Goal: Navigation & Orientation: Understand site structure

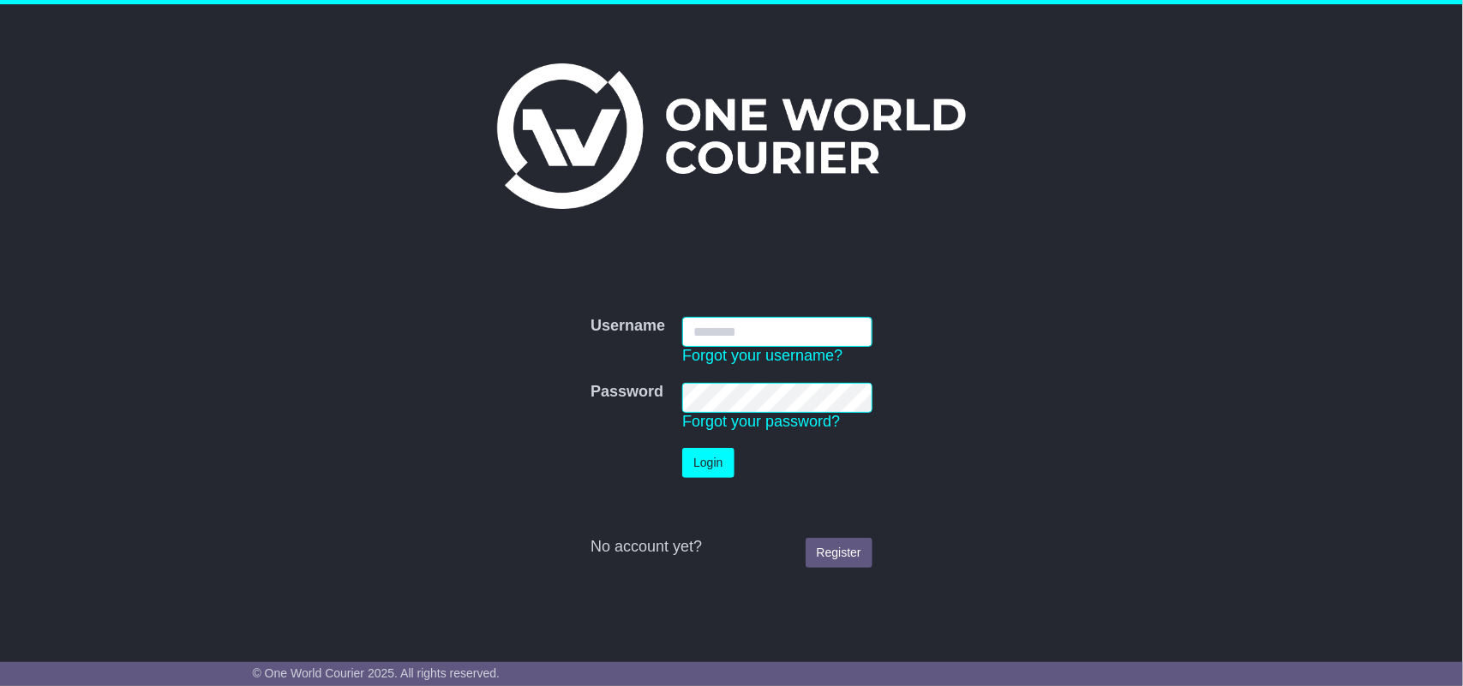
type input "**********"
click at [705, 457] on button "Login" at bounding box center [707, 463] width 51 height 30
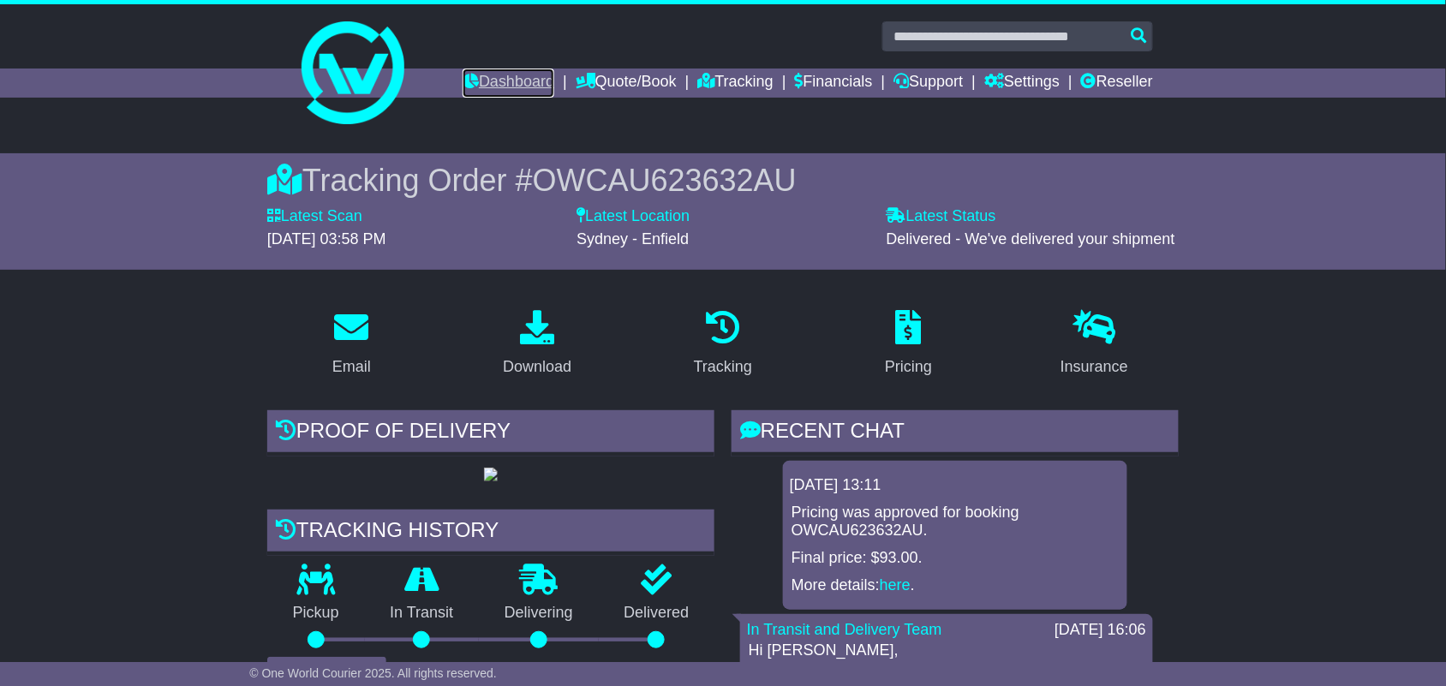
click at [524, 75] on link "Dashboard" at bounding box center [509, 83] width 92 height 29
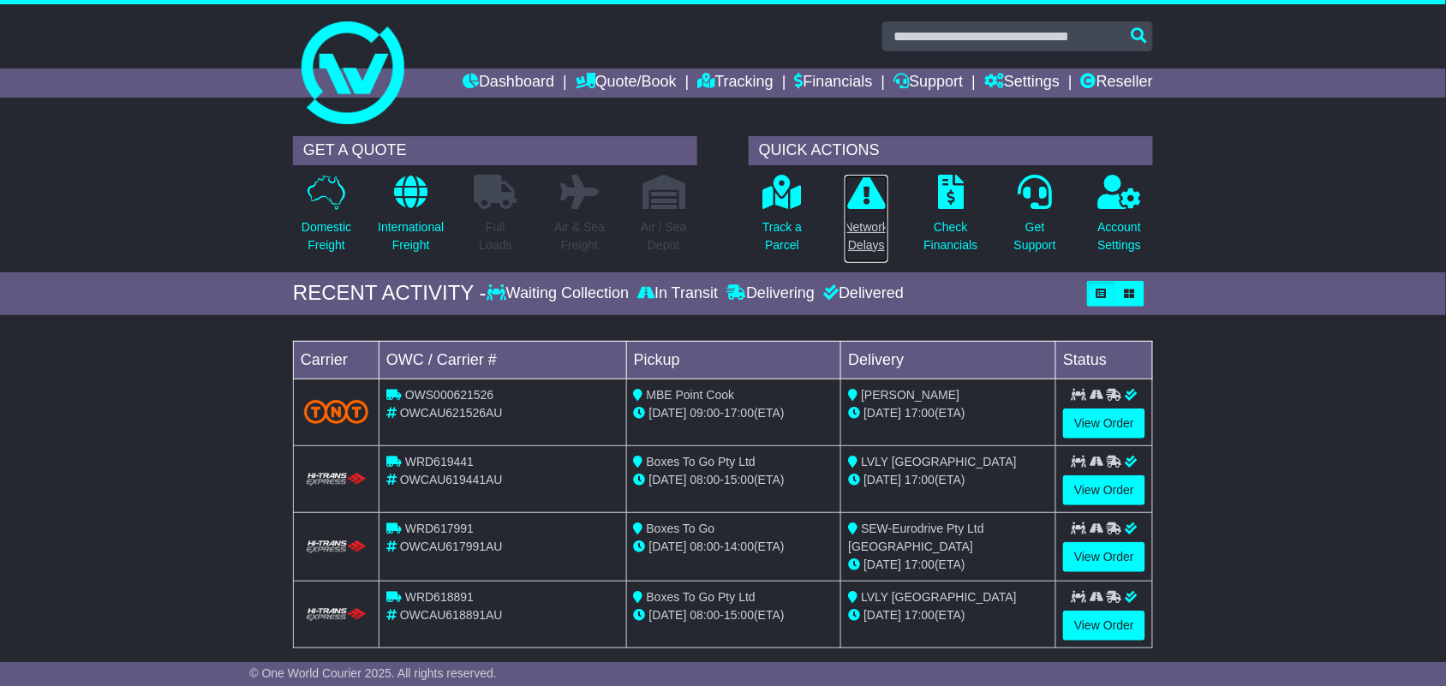
click at [876, 237] on p "Network Delays" at bounding box center [867, 236] width 44 height 36
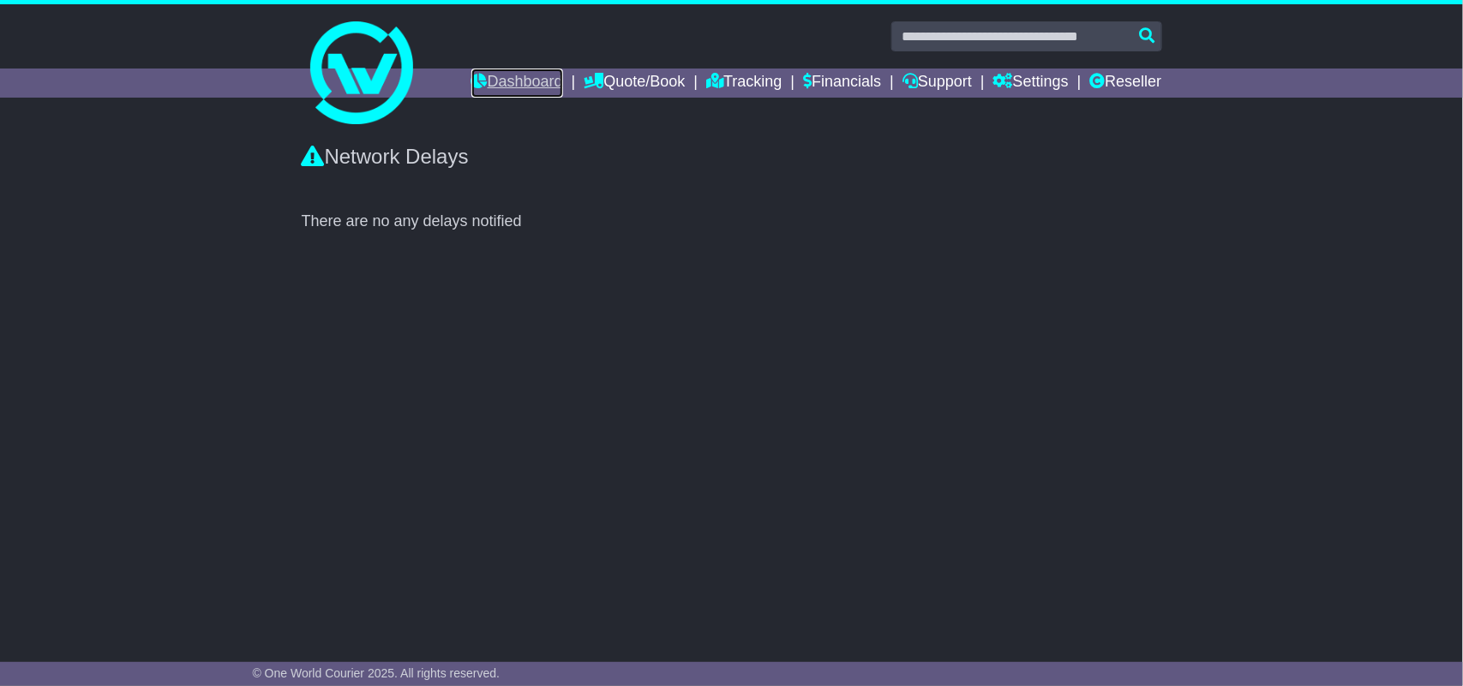
click at [480, 81] on link "Dashboard" at bounding box center [517, 83] width 92 height 29
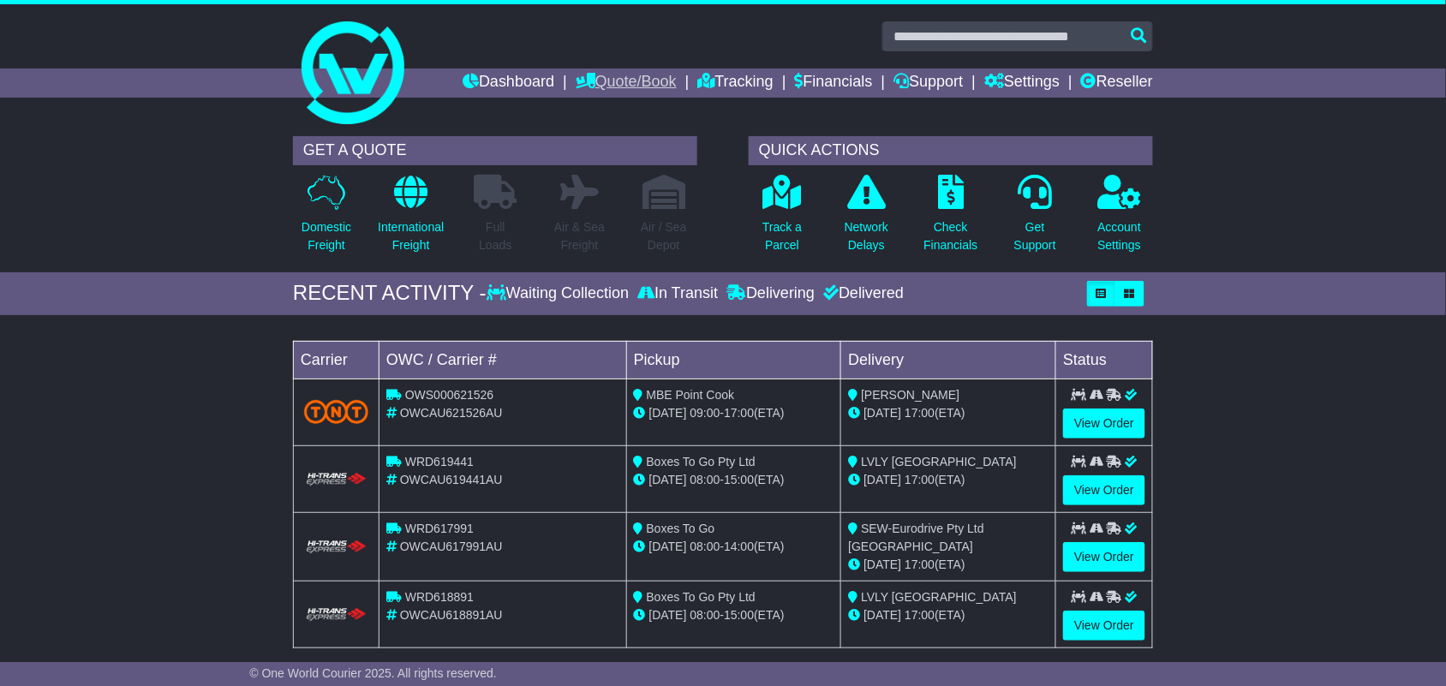
click at [624, 82] on link "Quote/Book" at bounding box center [626, 83] width 101 height 29
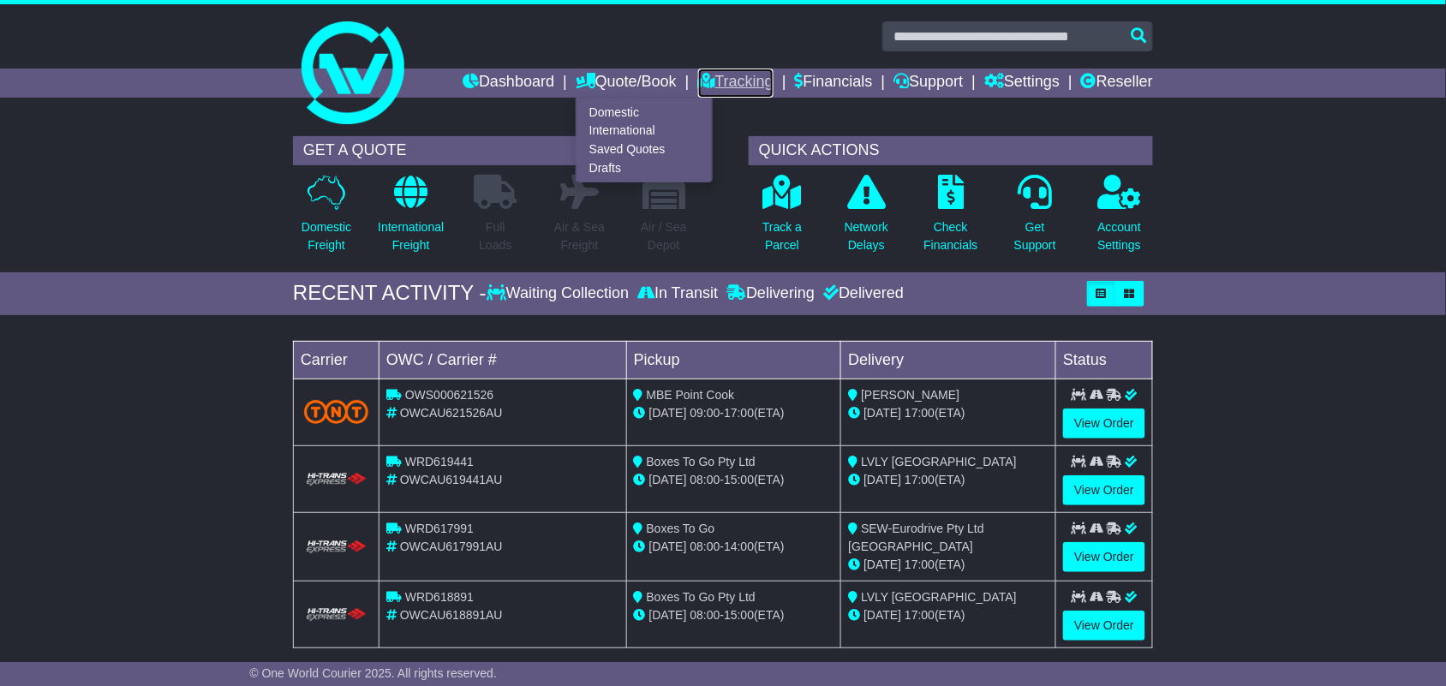
click at [717, 80] on link "Tracking" at bounding box center [735, 83] width 75 height 29
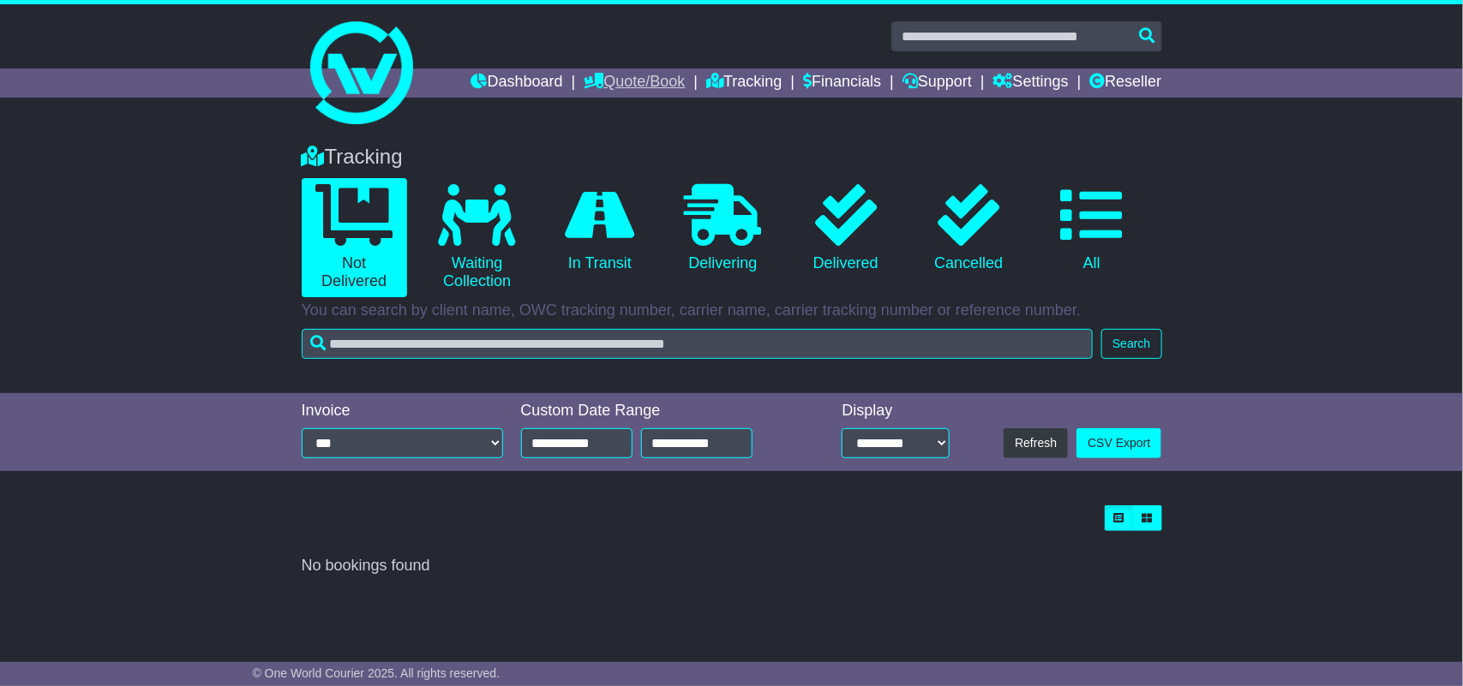
click at [624, 86] on link "Quote/Book" at bounding box center [633, 83] width 101 height 29
click at [589, 163] on link "Drafts" at bounding box center [651, 168] width 135 height 19
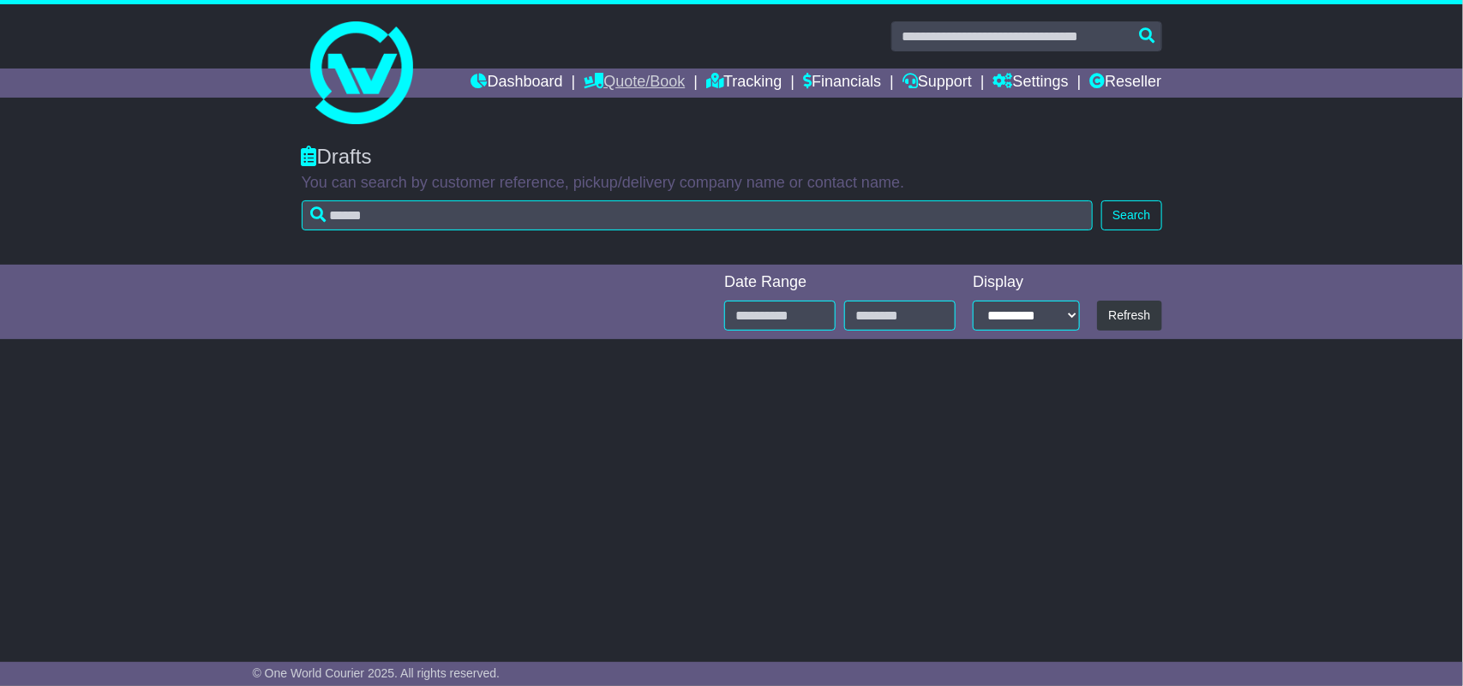
click at [622, 79] on link "Quote/Book" at bounding box center [633, 83] width 101 height 29
click at [625, 144] on link "Saved Quotes" at bounding box center [651, 150] width 135 height 19
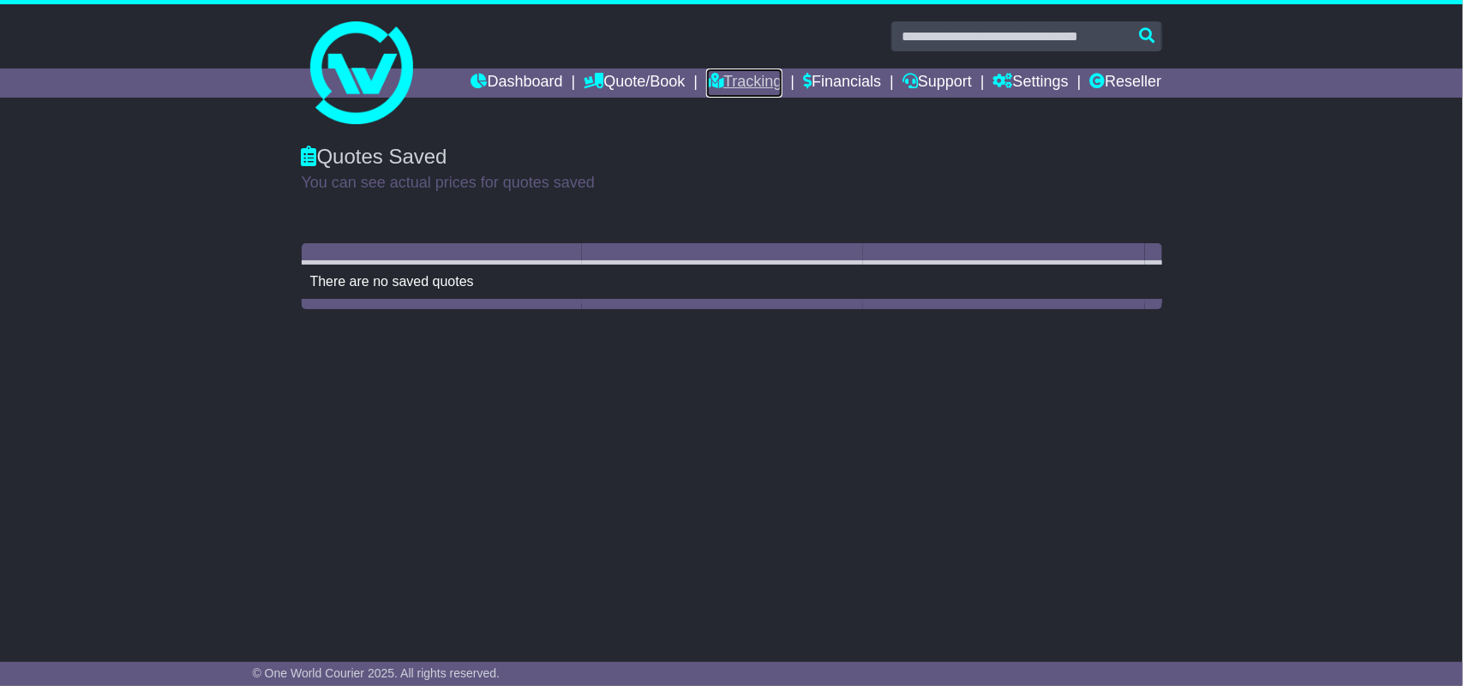
click at [713, 70] on link "Tracking" at bounding box center [743, 83] width 75 height 29
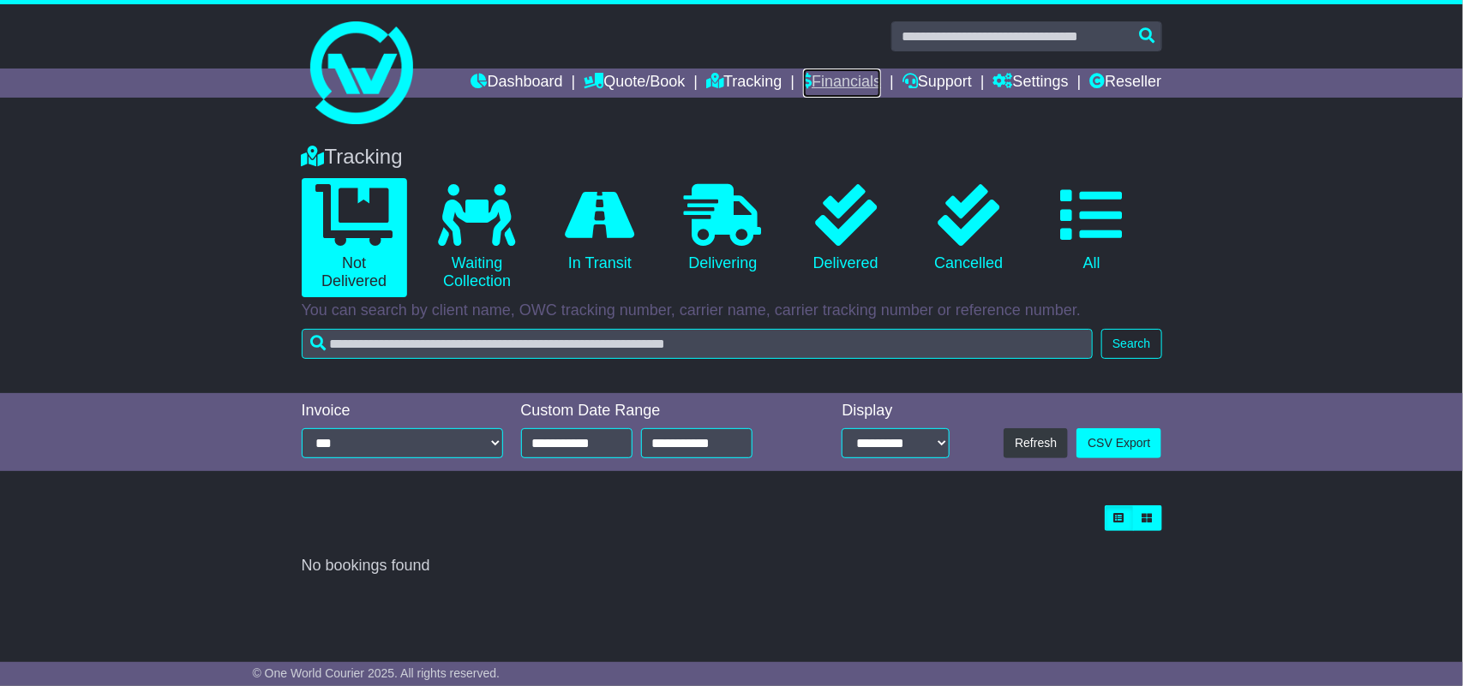
click at [851, 82] on link "Financials" at bounding box center [842, 83] width 78 height 29
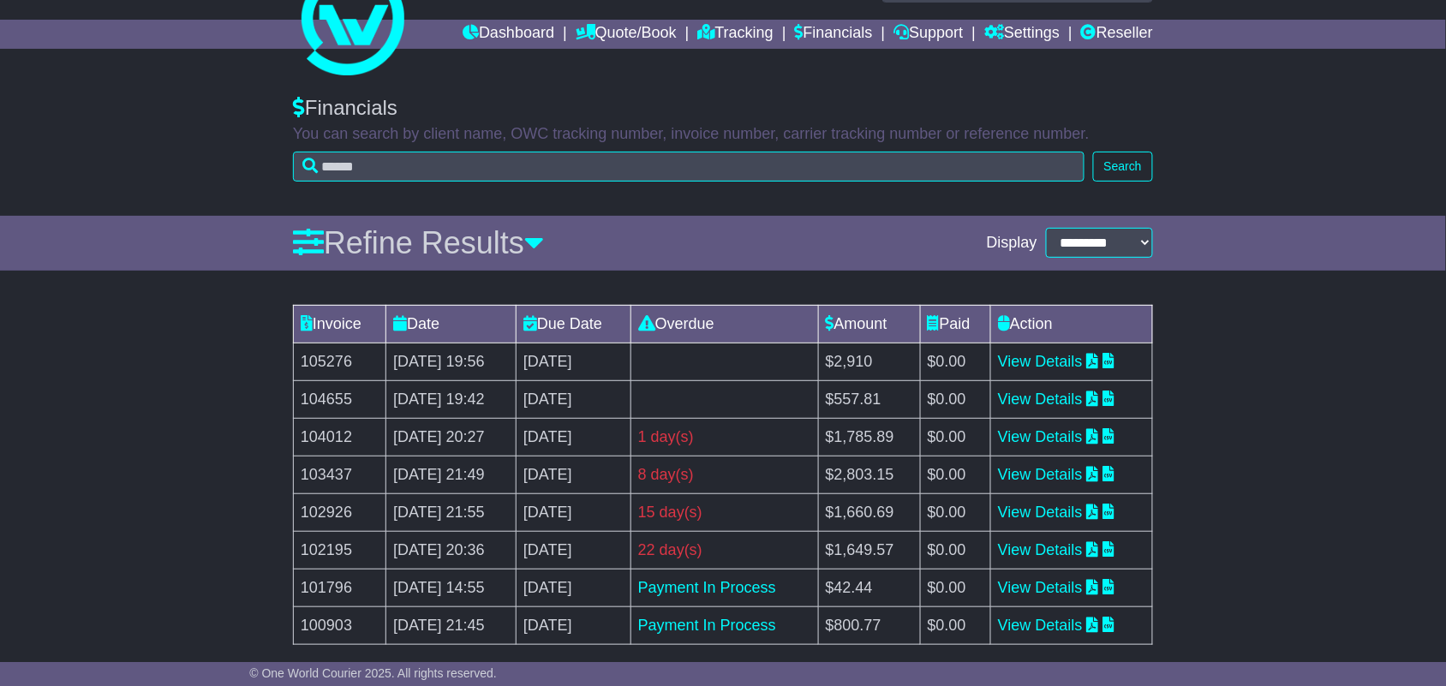
scroll to position [6, 0]
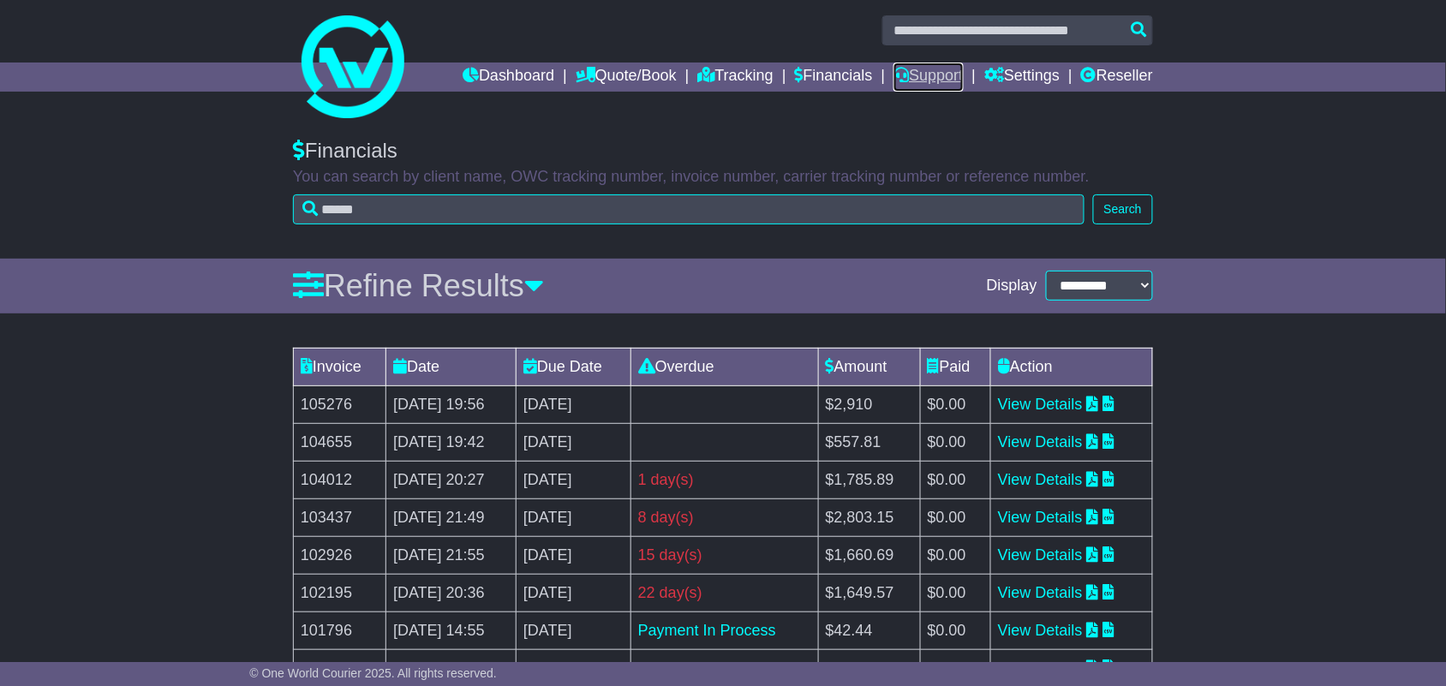
click at [934, 75] on link "Support" at bounding box center [928, 77] width 69 height 29
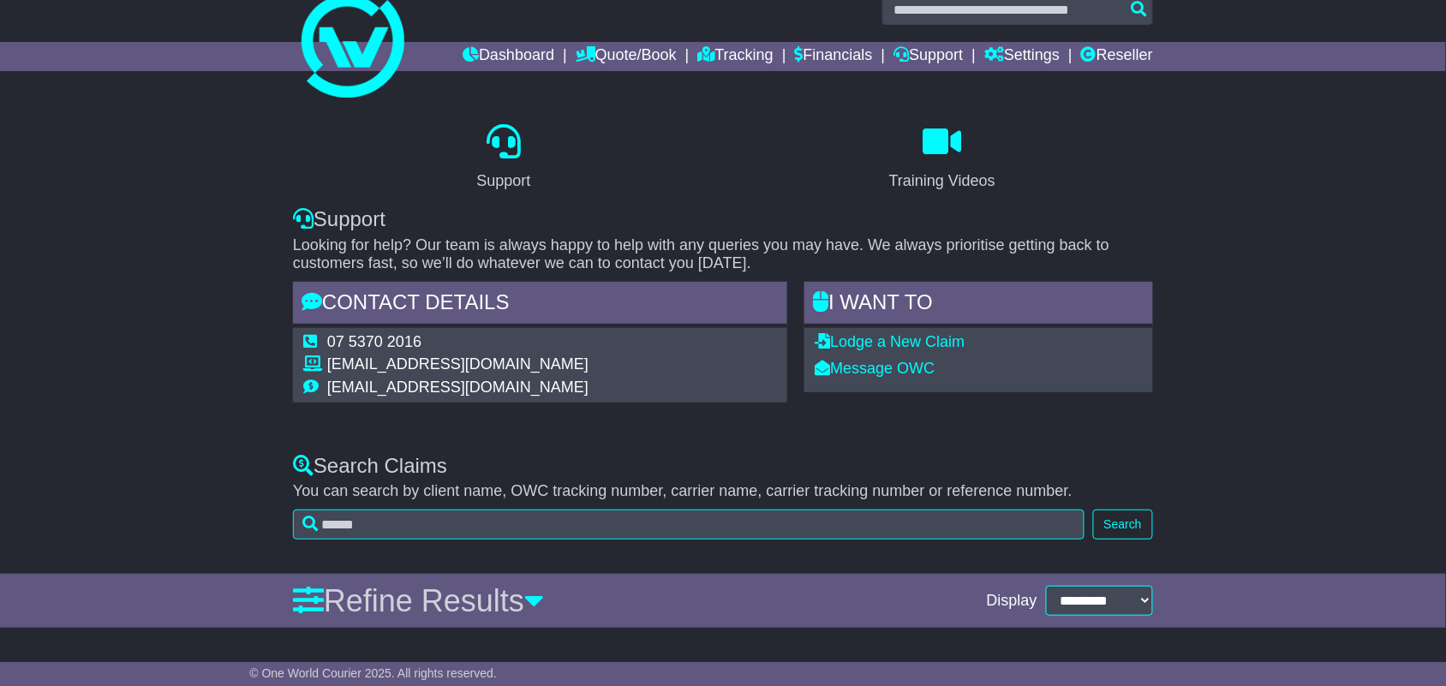
scroll to position [45, 0]
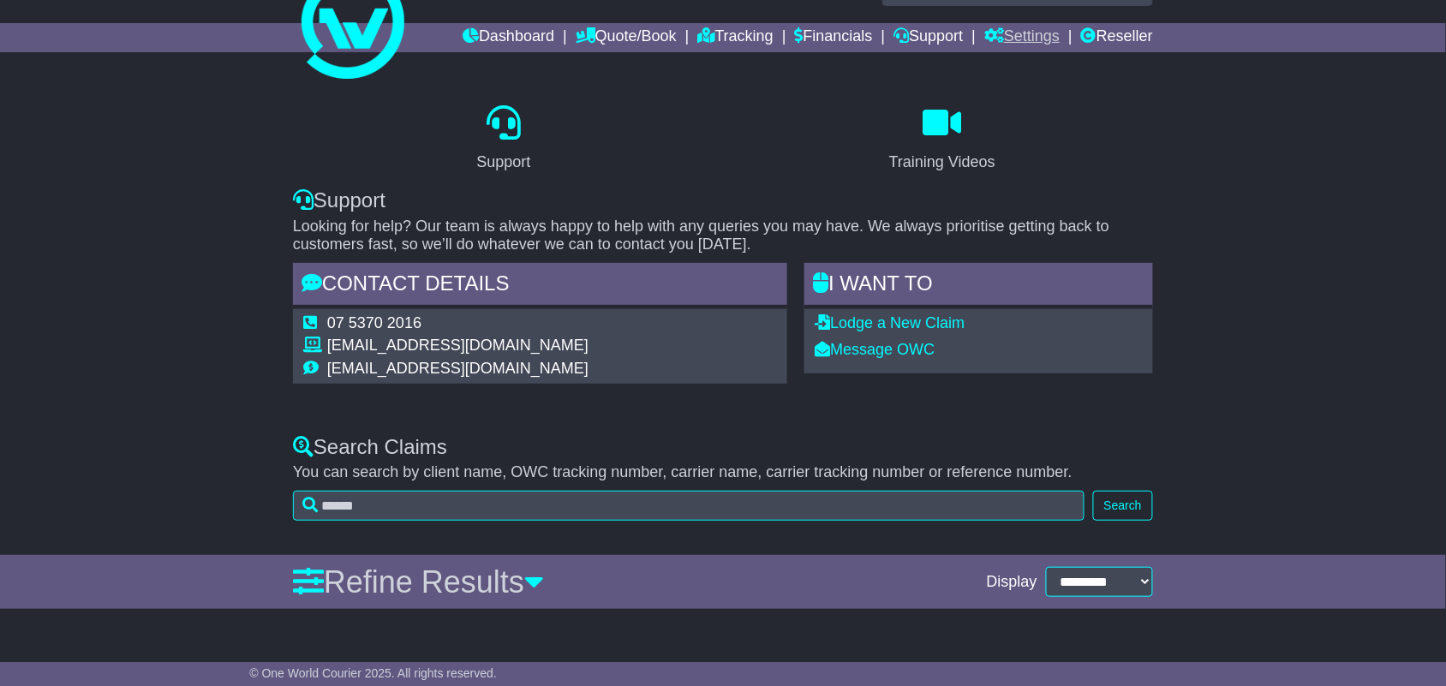
click at [1021, 47] on link "Settings" at bounding box center [1021, 37] width 75 height 29
click at [1101, 39] on link "Reseller" at bounding box center [1117, 37] width 72 height 29
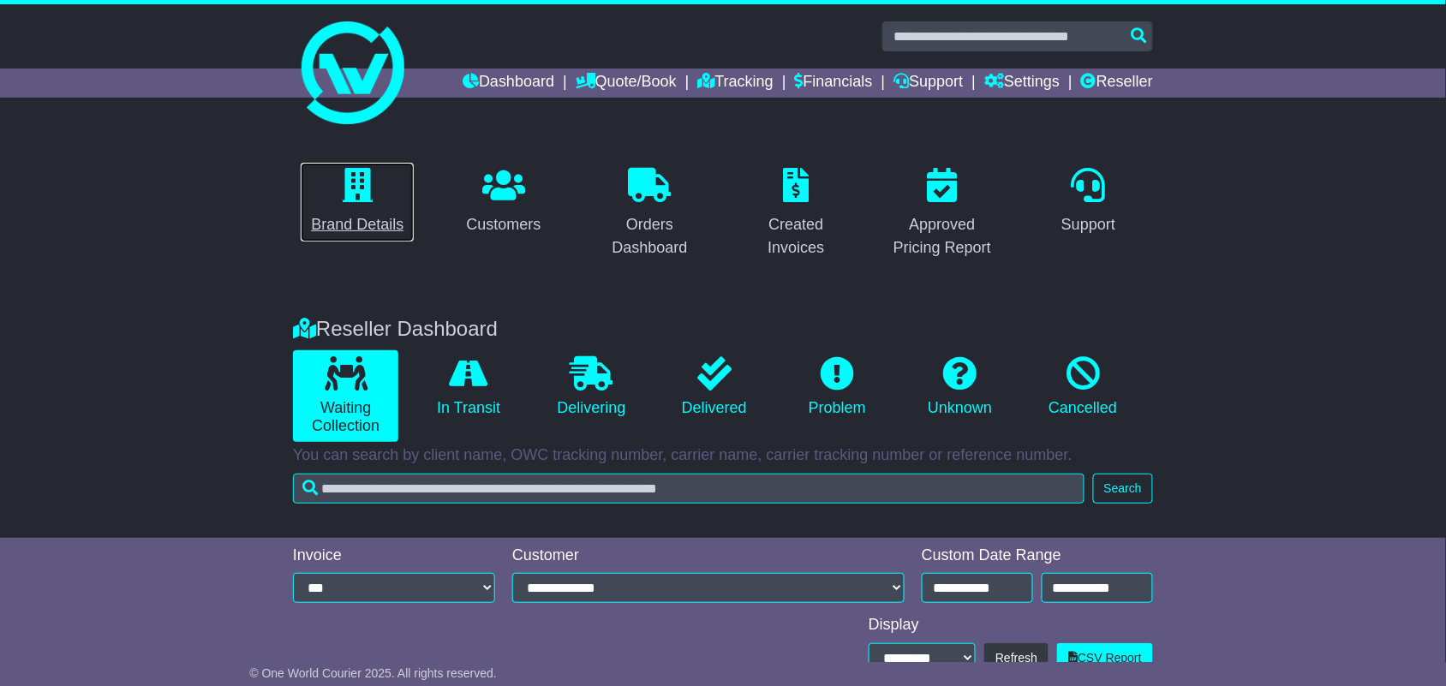
click at [358, 201] on icon at bounding box center [358, 185] width 30 height 34
